Goal: Information Seeking & Learning: Learn about a topic

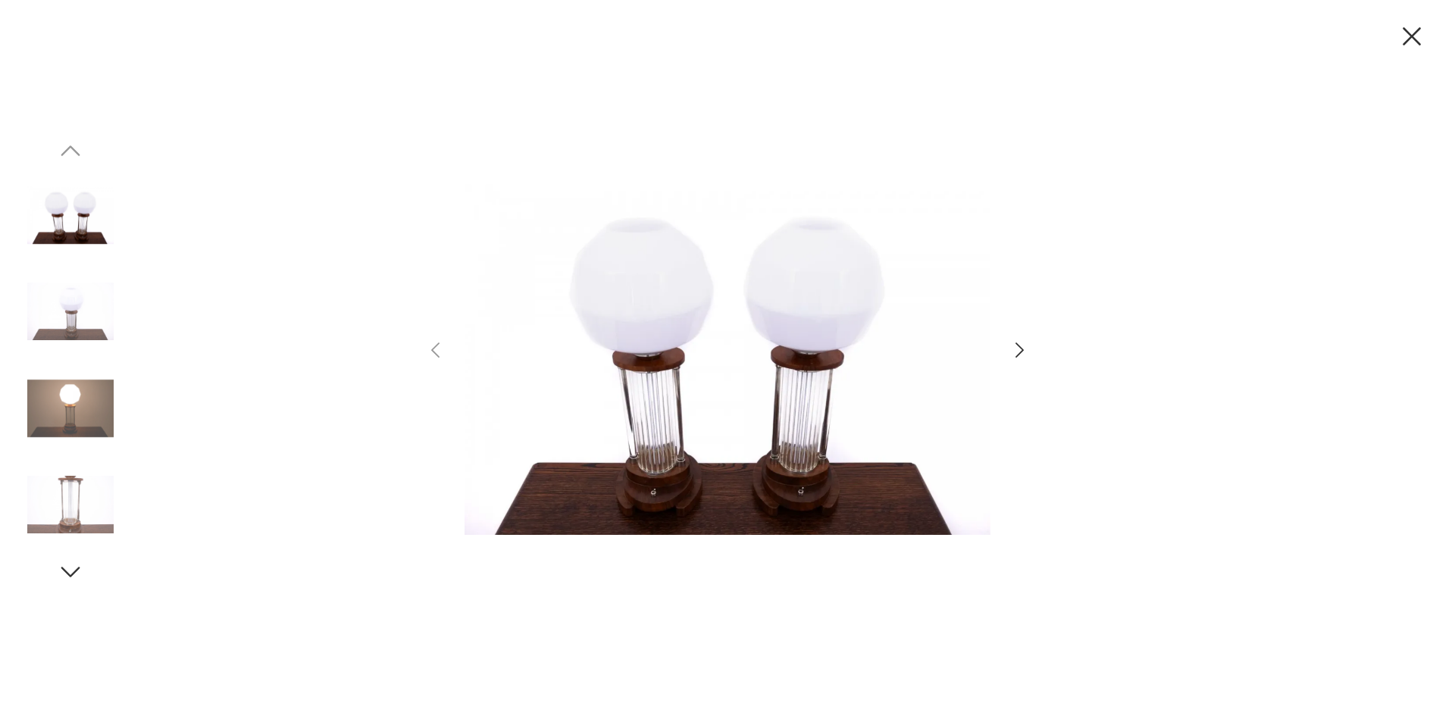
click at [1015, 355] on icon "button" at bounding box center [1020, 351] width 22 height 22
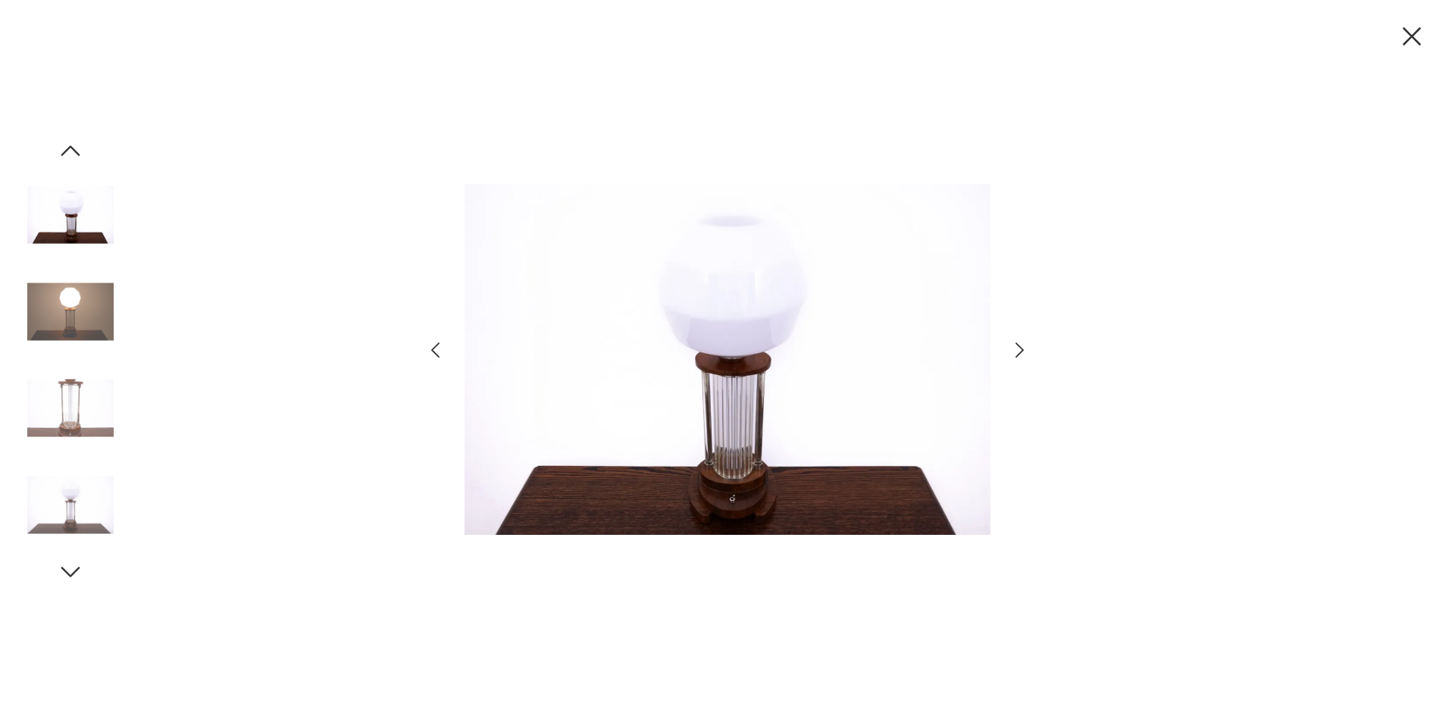
click at [1015, 355] on icon "button" at bounding box center [1020, 351] width 22 height 22
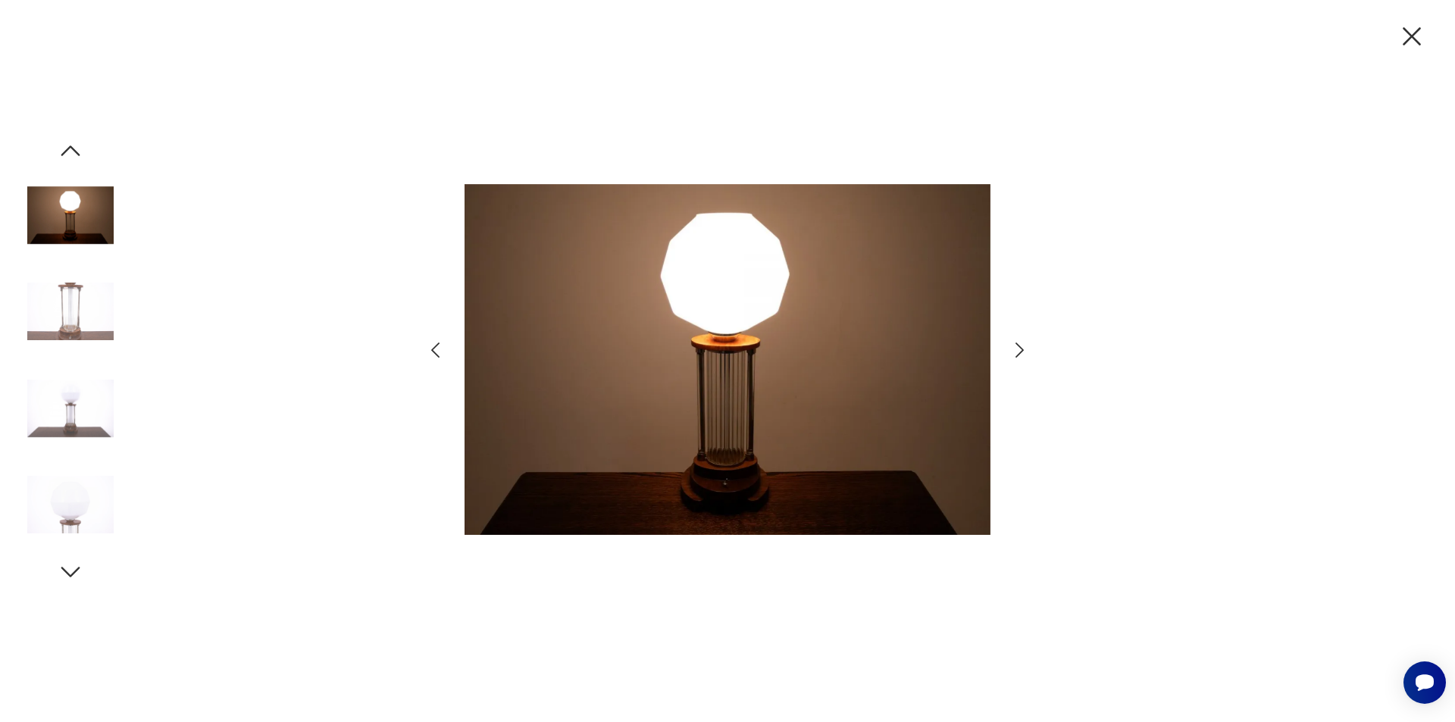
click at [1015, 355] on icon "button" at bounding box center [1020, 351] width 22 height 22
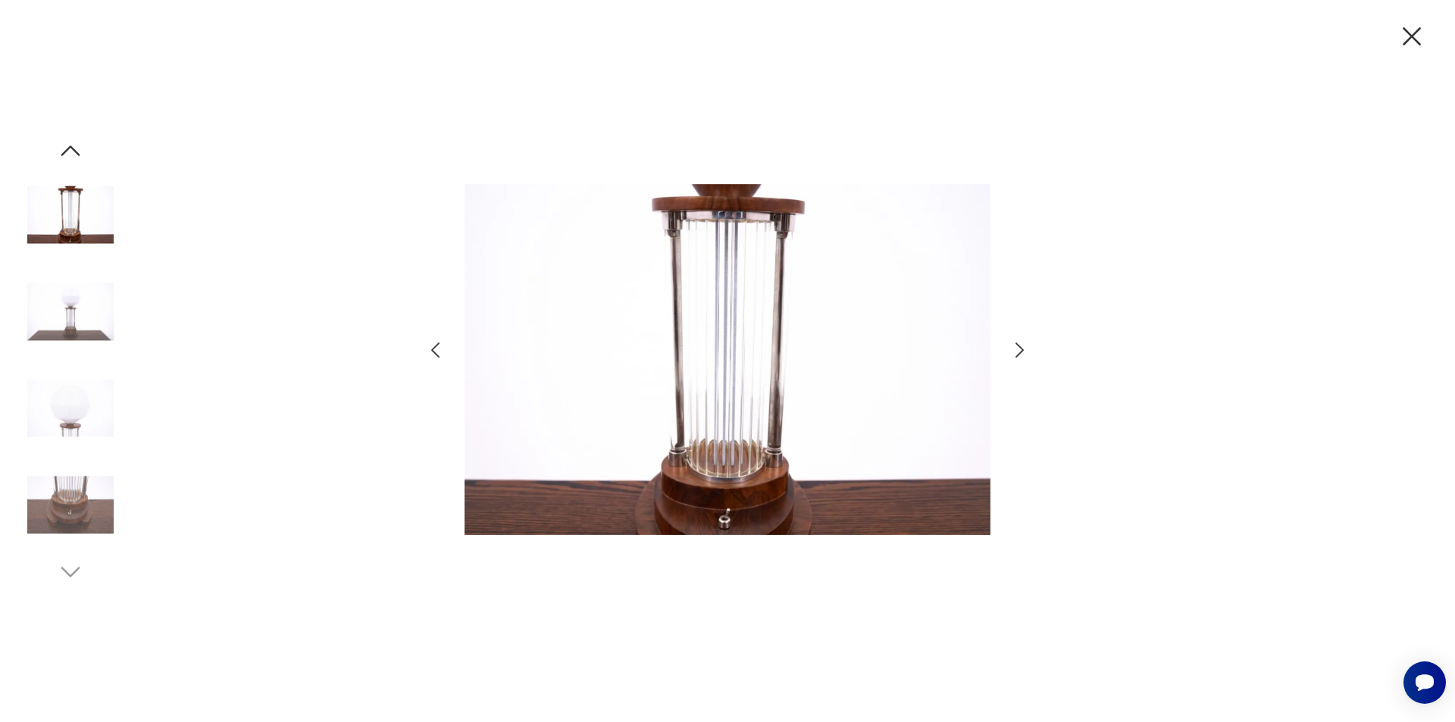
click at [1015, 355] on icon "button" at bounding box center [1020, 351] width 22 height 22
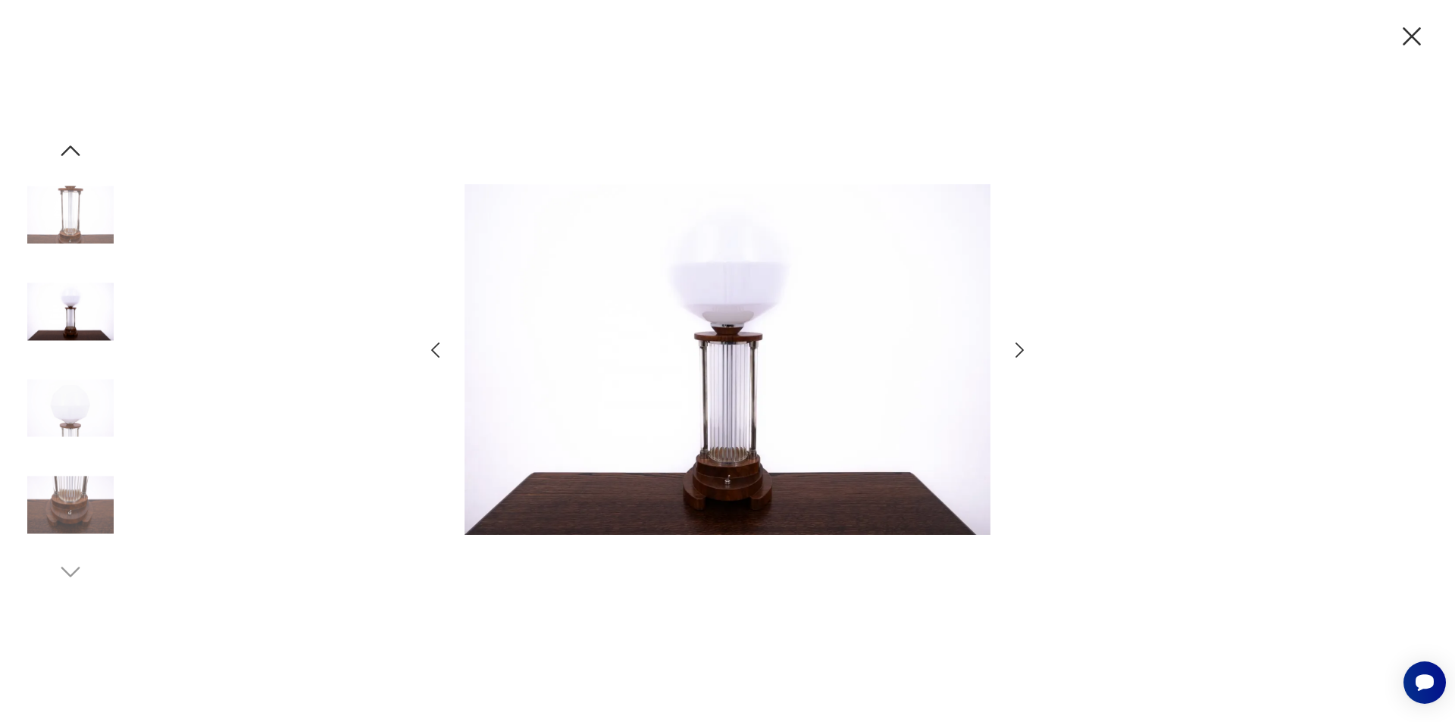
click at [1015, 355] on icon "button" at bounding box center [1020, 351] width 22 height 22
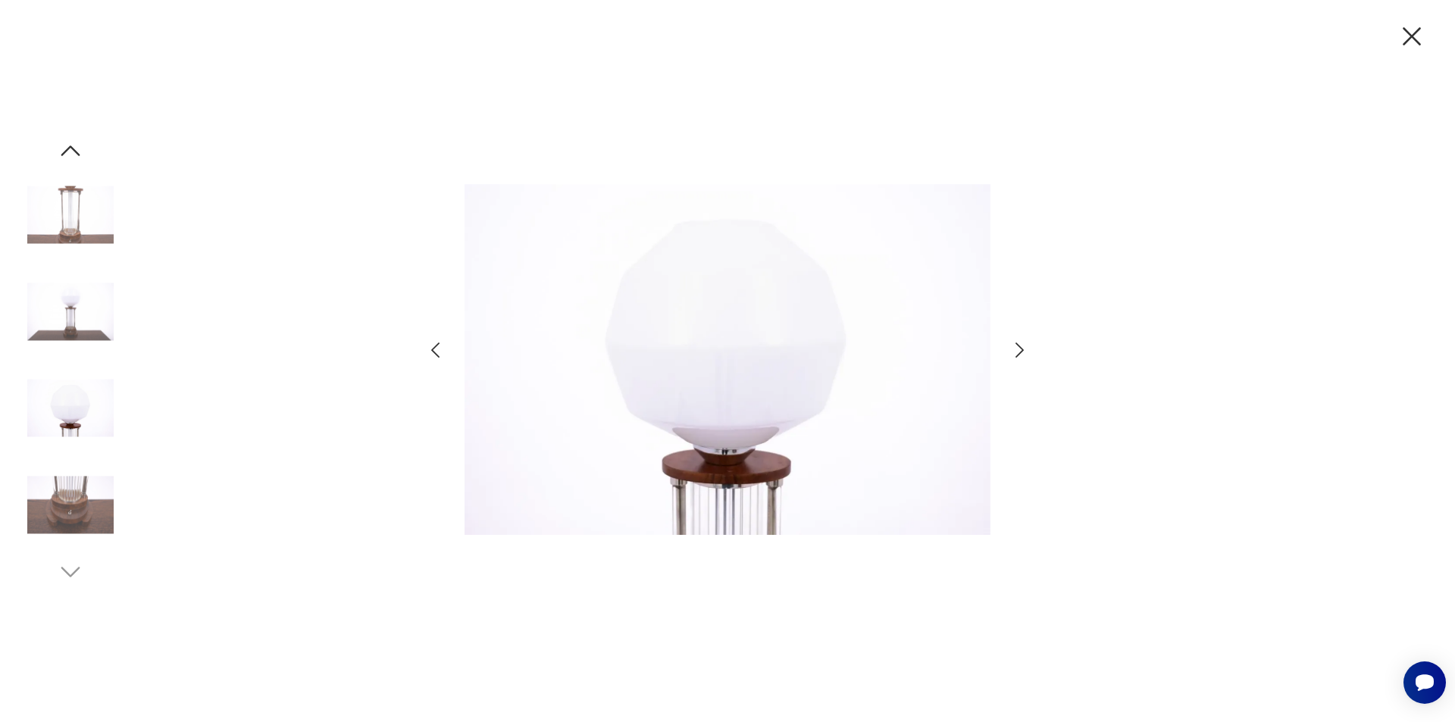
click at [1417, 25] on icon "button" at bounding box center [1412, 36] width 32 height 32
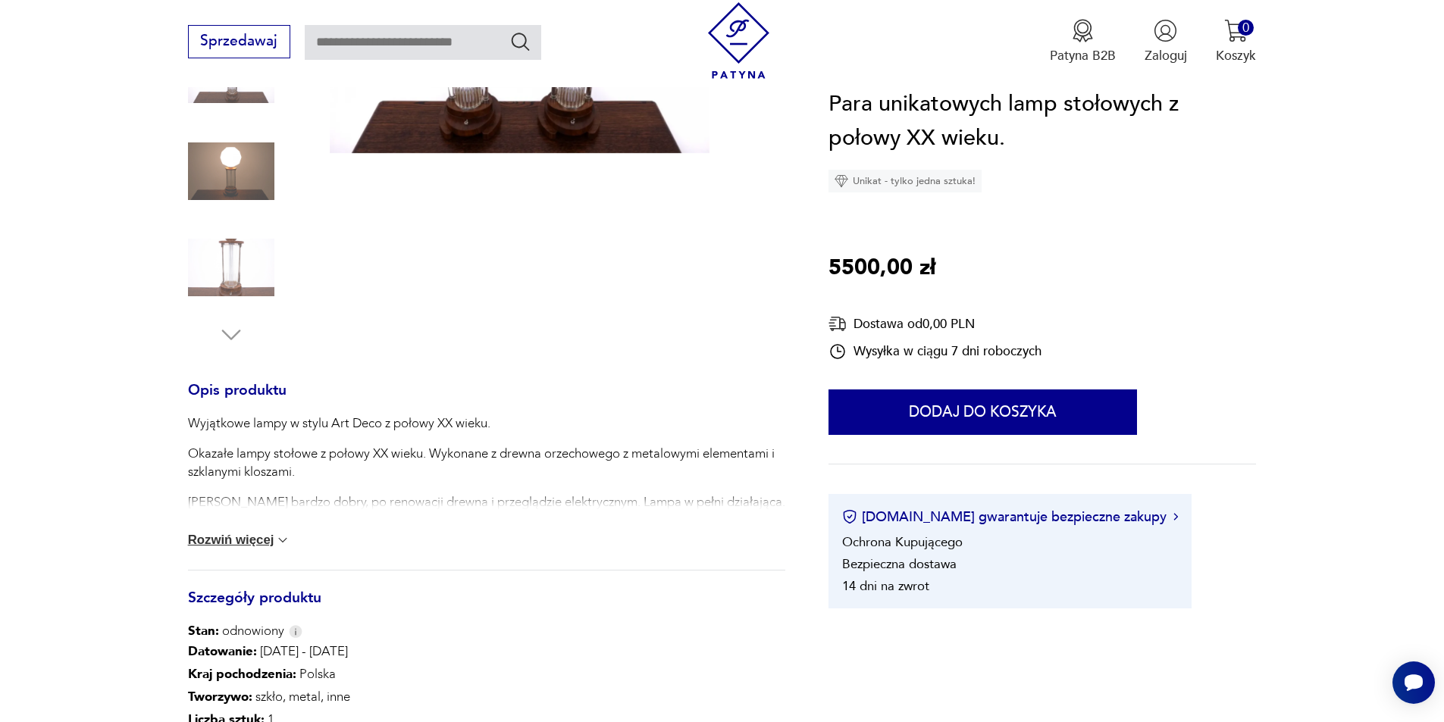
scroll to position [379, 0]
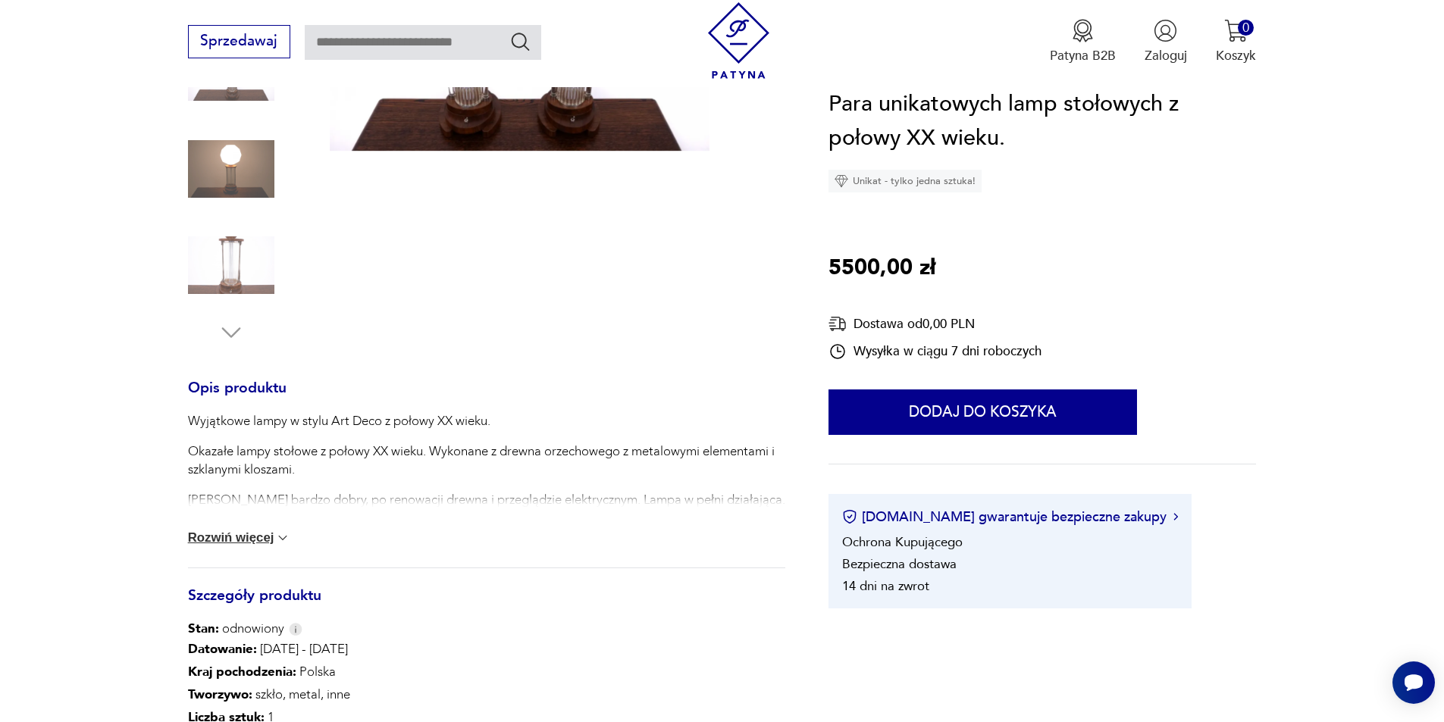
click at [216, 536] on button "Rozwiń więcej" at bounding box center [239, 537] width 103 height 15
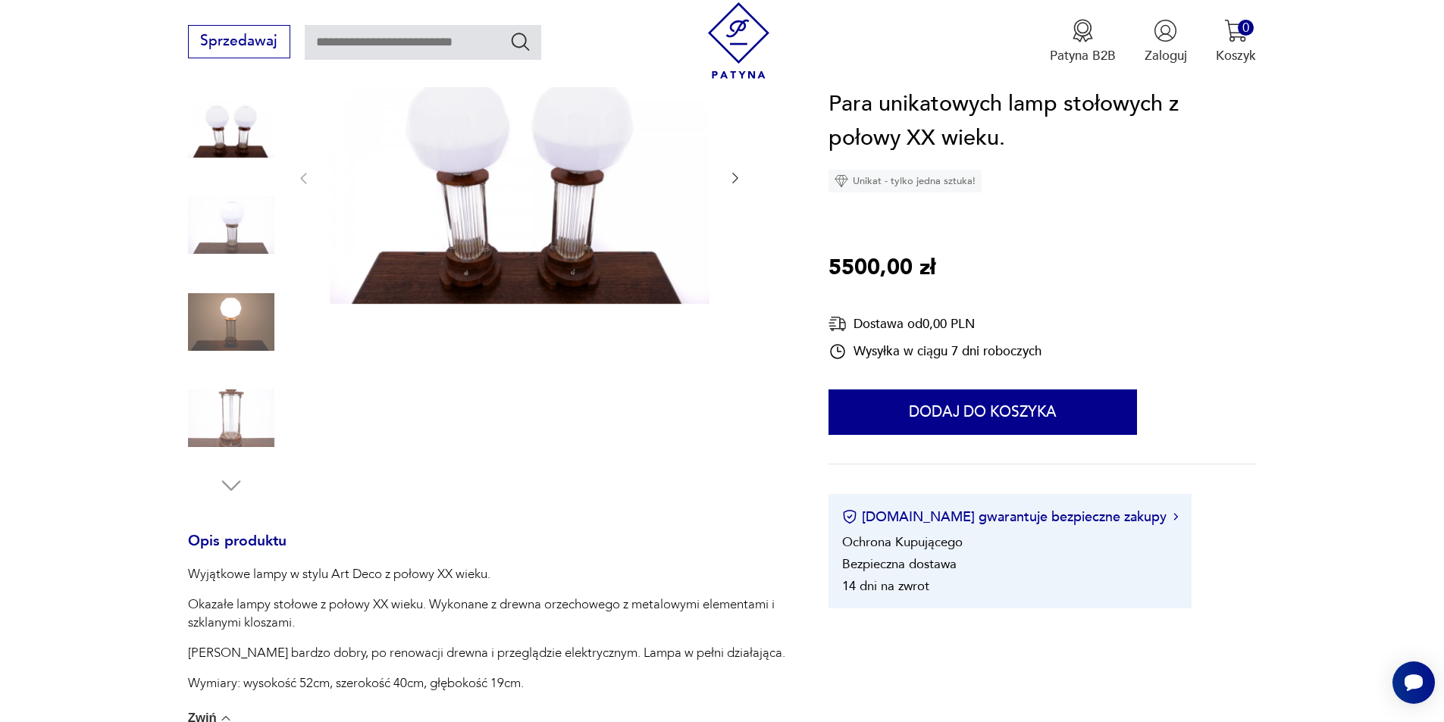
scroll to position [0, 0]
